Goal: Task Accomplishment & Management: Manage account settings

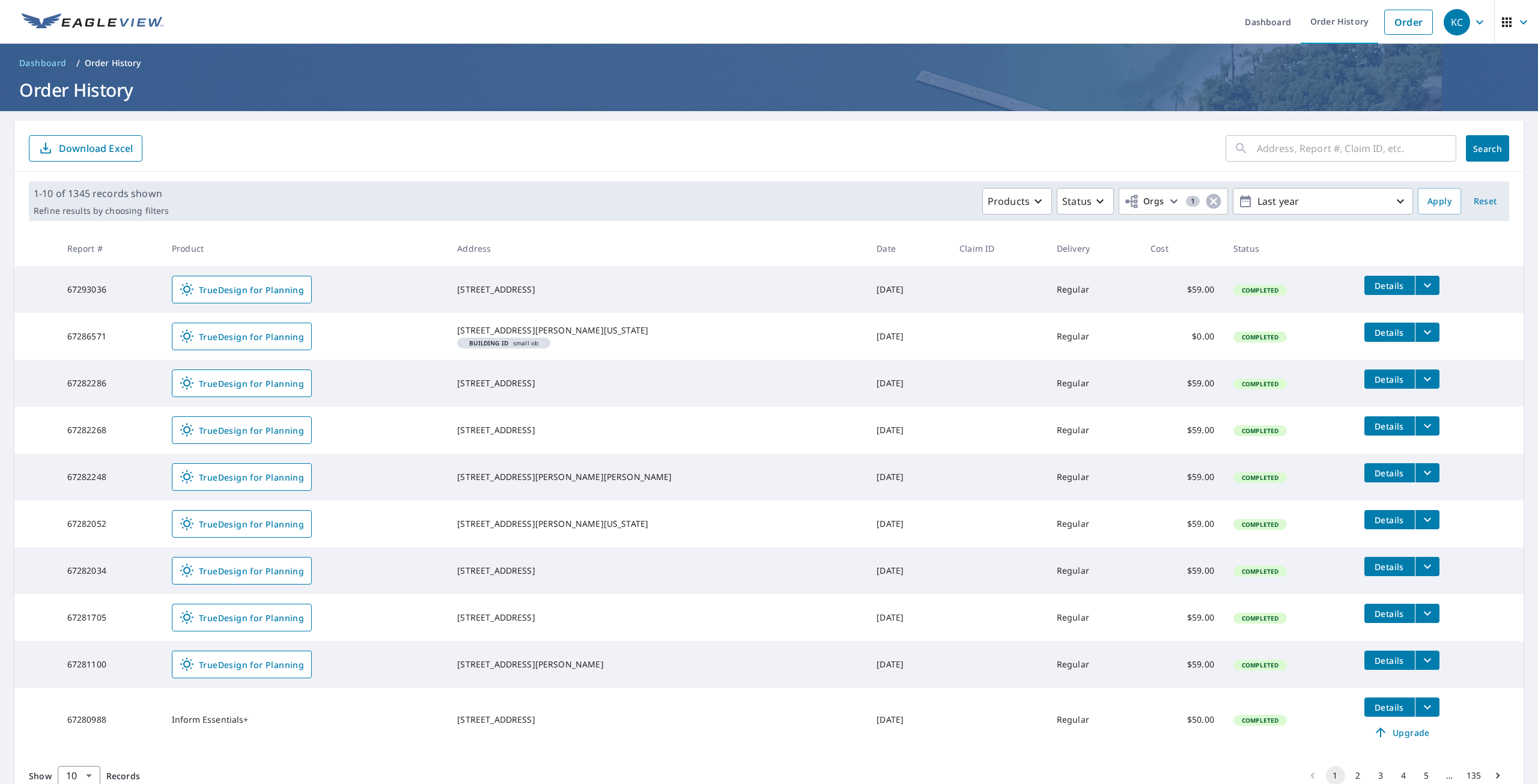
click at [1473, 18] on icon "button" at bounding box center [1480, 22] width 15 height 15
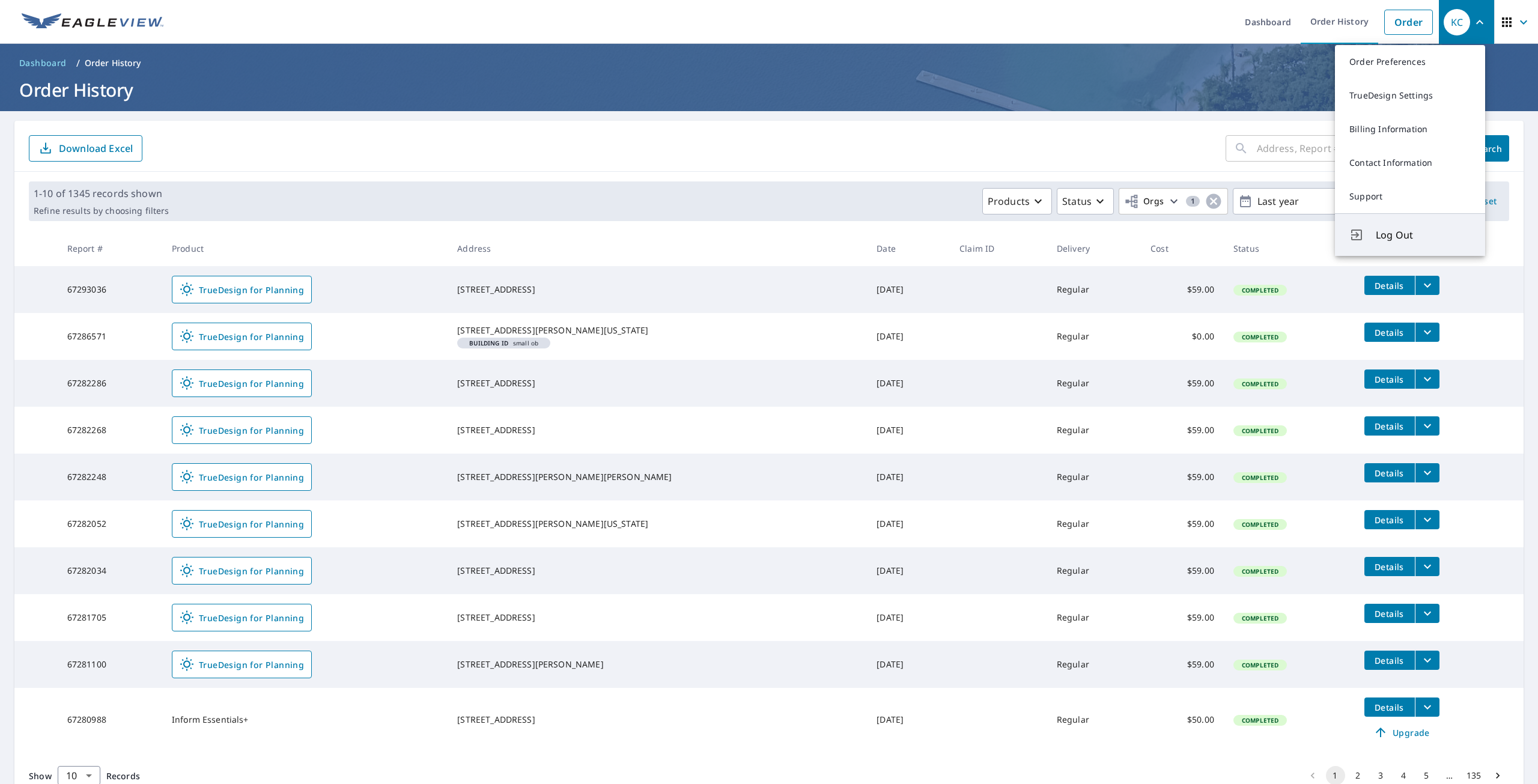
click at [1396, 233] on span "Log Out" at bounding box center [1423, 235] width 95 height 15
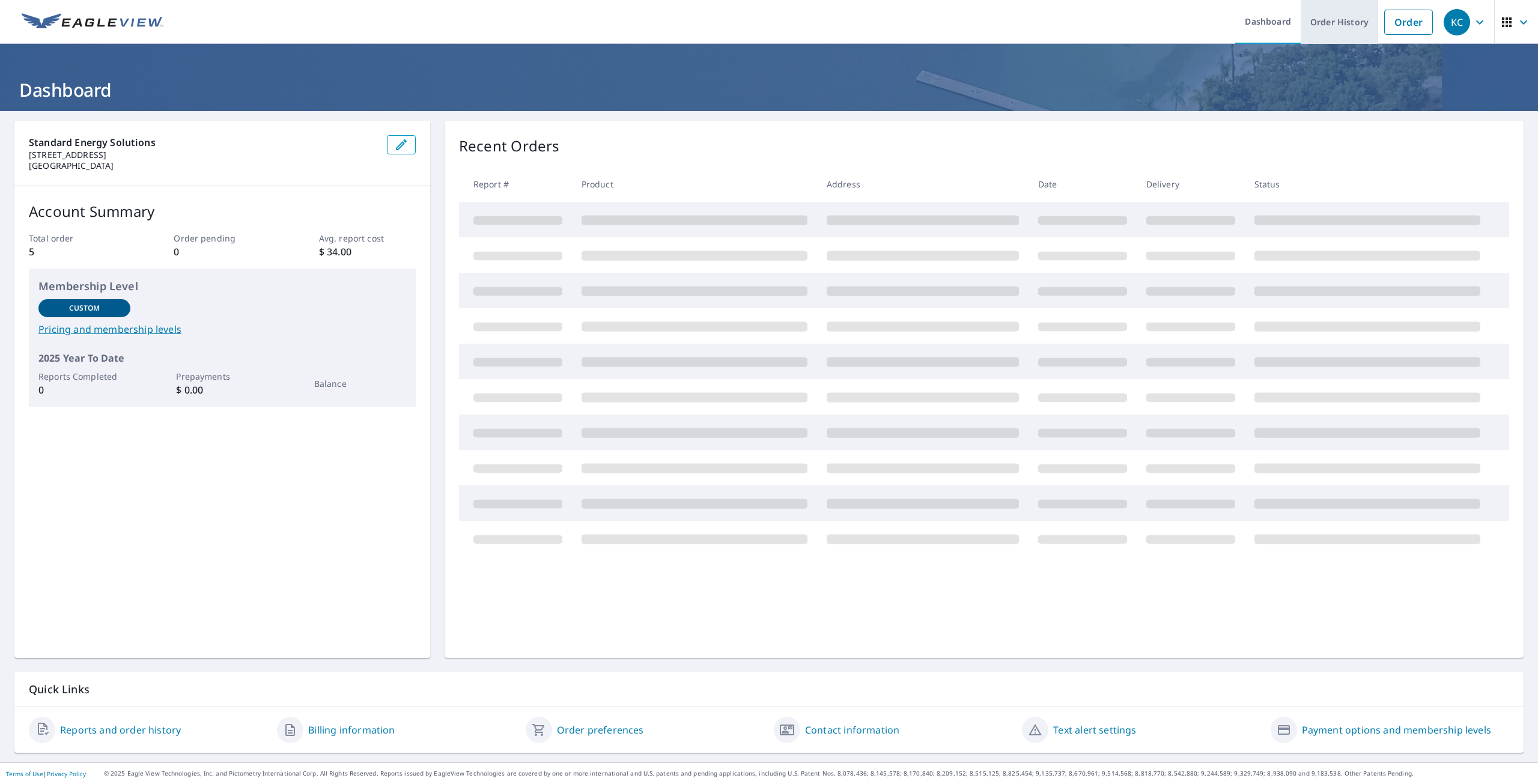
click at [1324, 19] on link "Order History" at bounding box center [1339, 22] width 77 height 44
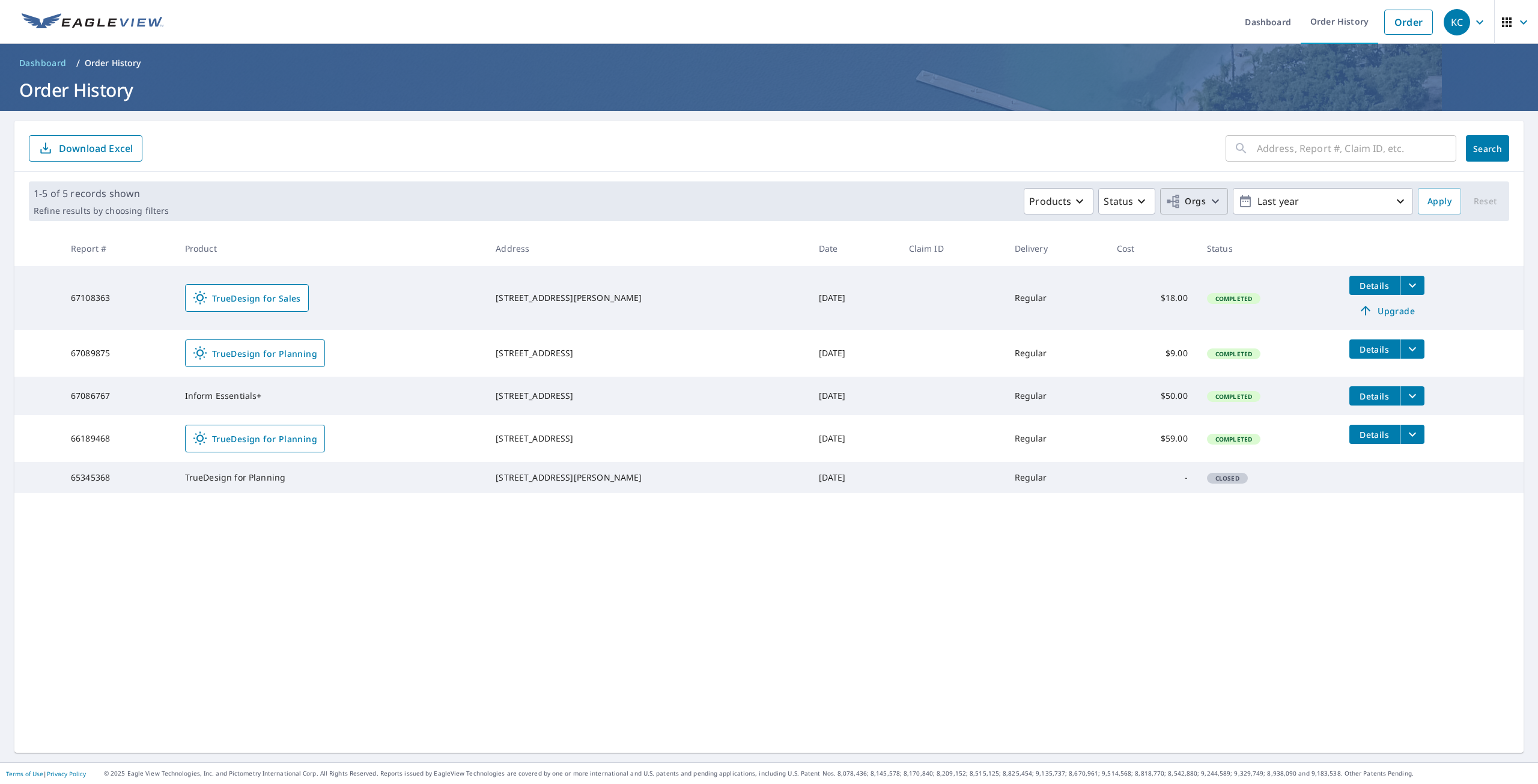
click at [1208, 203] on icon "button" at bounding box center [1215, 202] width 15 height 15
click at [950, 270] on input "Standard Energy Solutions" at bounding box center [951, 270] width 15 height 15
checkbox input "true"
click at [1476, 15] on icon "button" at bounding box center [1480, 22] width 15 height 15
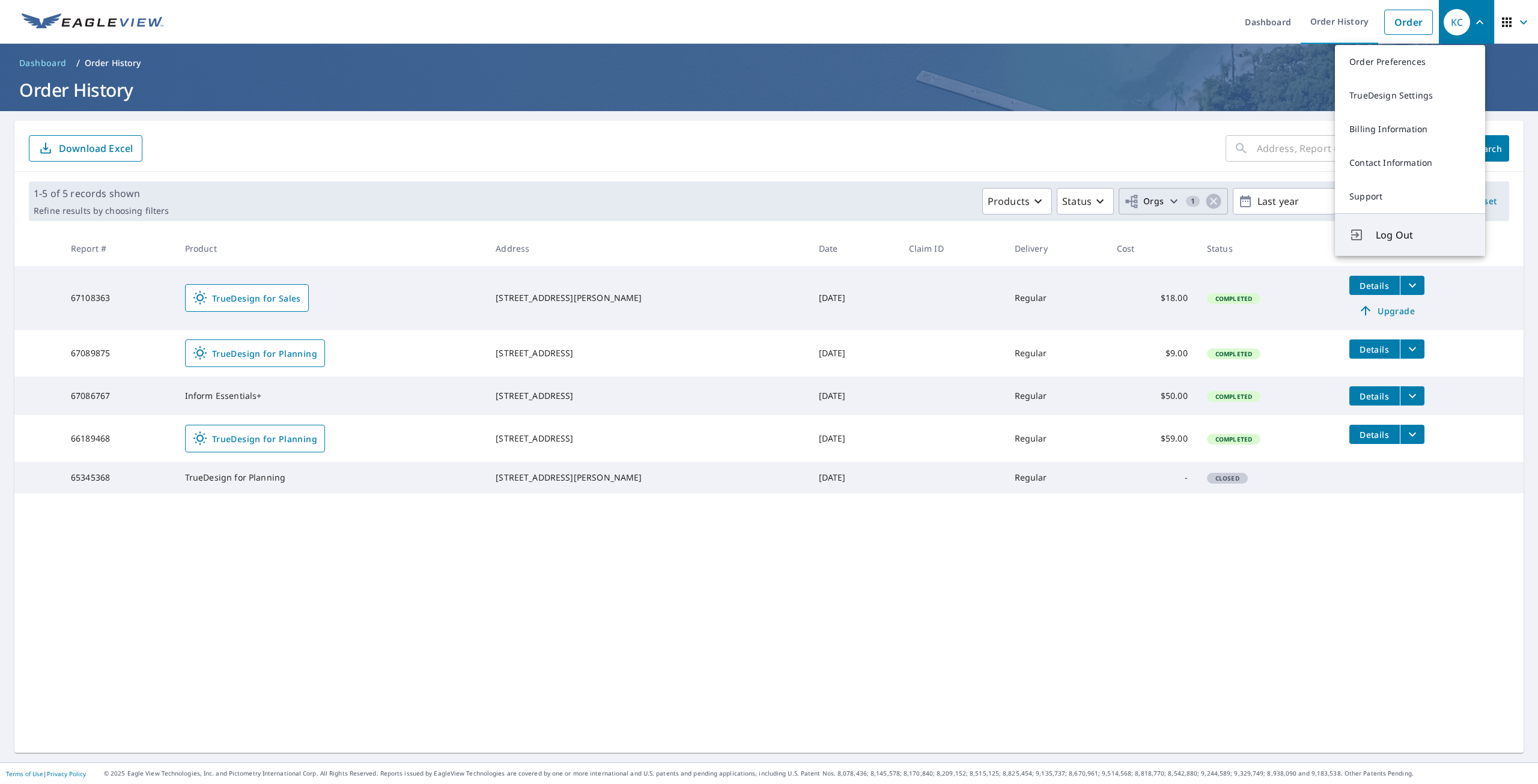
click at [1399, 237] on span "Log Out" at bounding box center [1423, 235] width 95 height 15
